Goal: Task Accomplishment & Management: Manage account settings

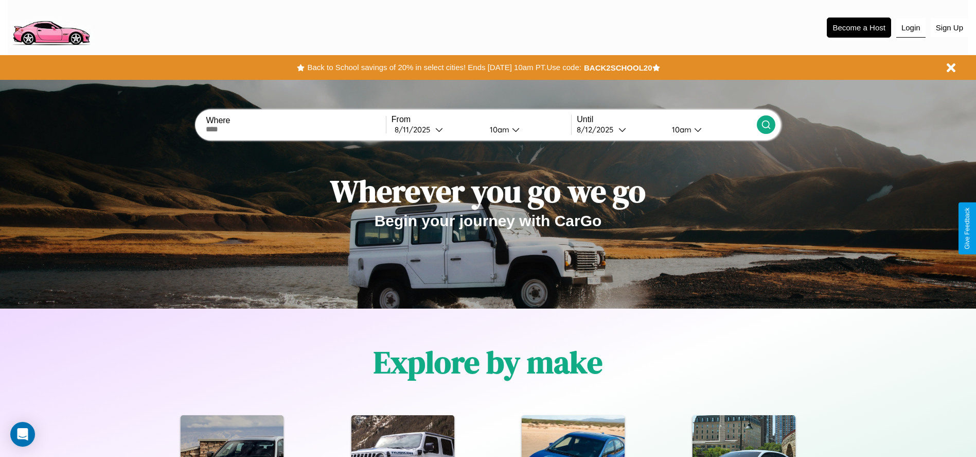
click at [911, 27] on button "Login" at bounding box center [911, 28] width 29 height 20
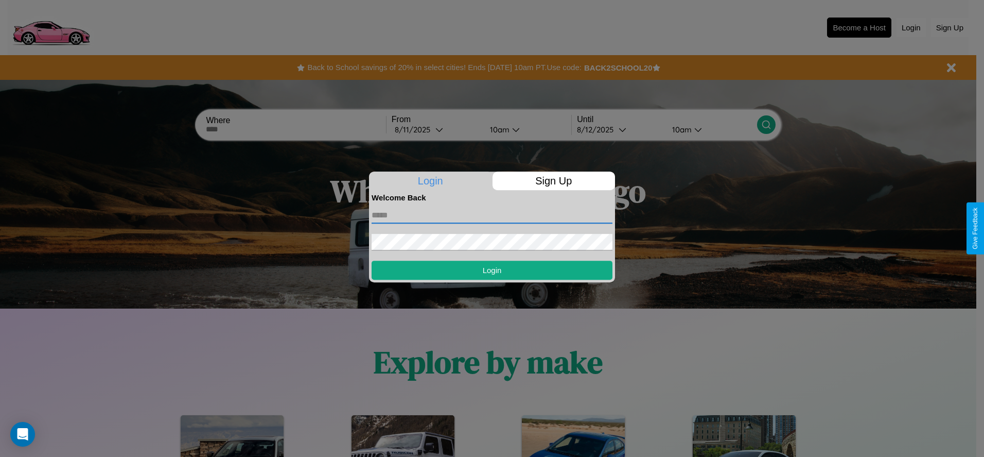
click at [492, 215] on input "text" at bounding box center [492, 215] width 241 height 16
type input "**********"
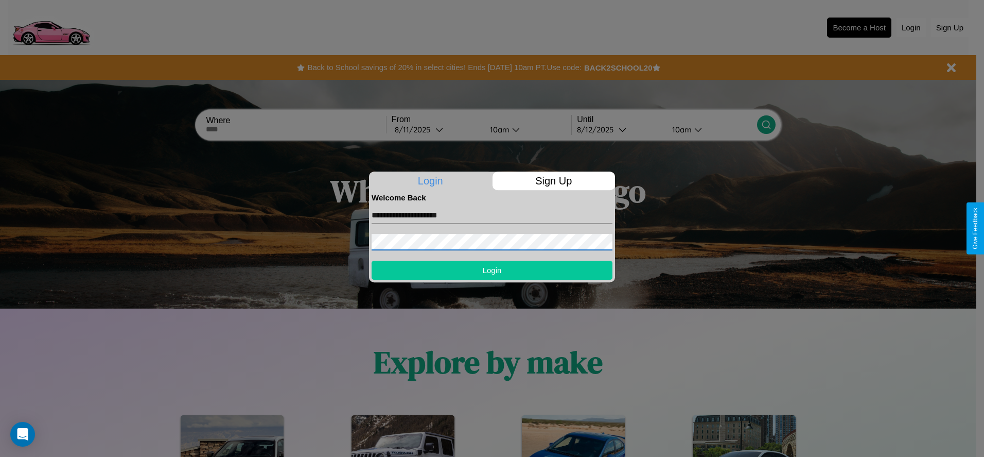
click at [492, 270] on button "Login" at bounding box center [492, 269] width 241 height 19
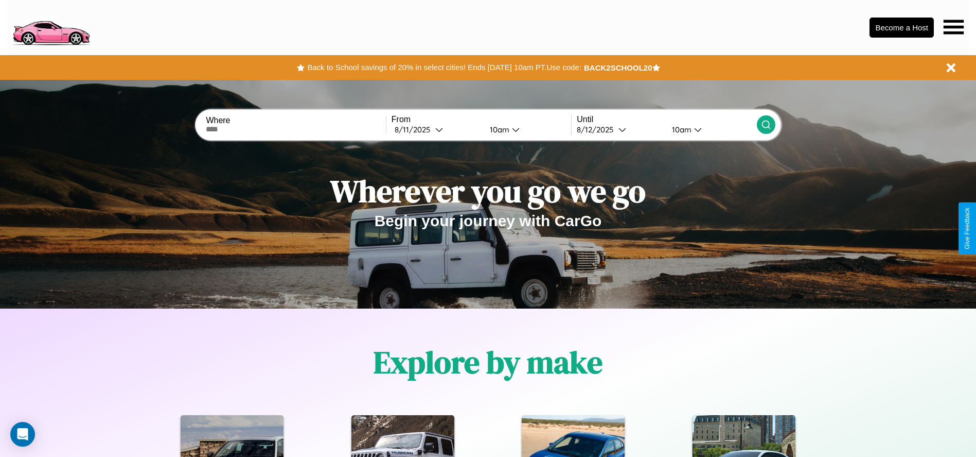
click at [954, 27] on icon at bounding box center [954, 27] width 20 height 14
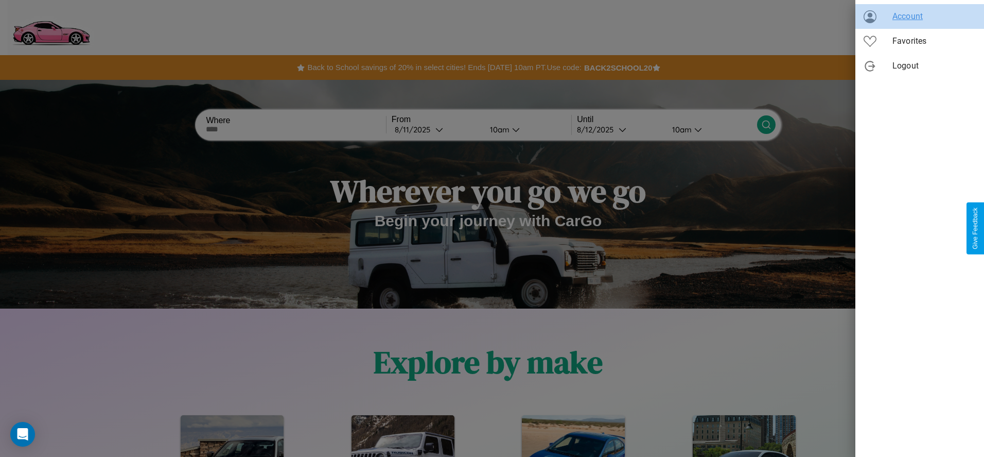
click at [920, 16] on span "Account" at bounding box center [934, 16] width 83 height 12
